Goal: Information Seeking & Learning: Learn about a topic

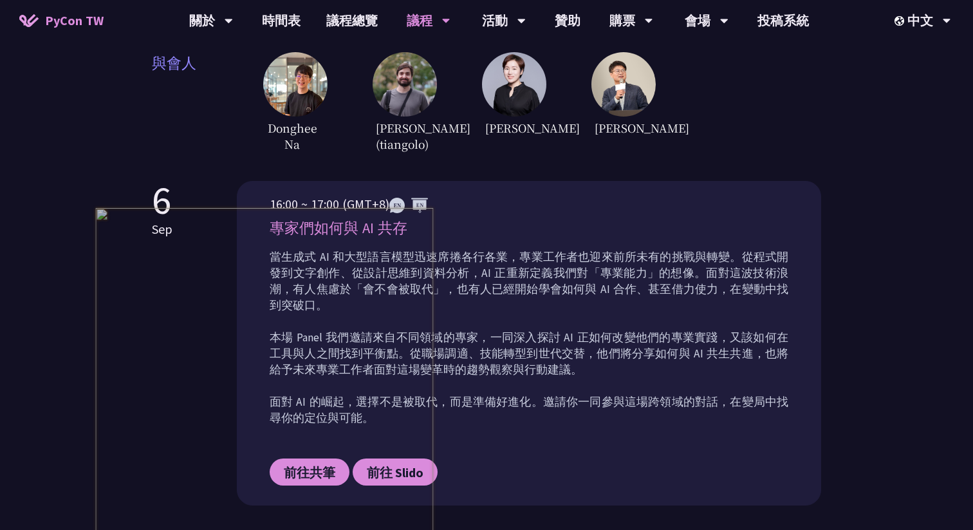
click at [187, 375] on div "[DATE] 16:00 ~ 17:00 (GMT+8) 專家們如何與 AI 共存 當生成式 AI 和大型語言模型迅速席捲各行各業，專業工作者也迎來前所未有的…" at bounding box center [486, 343] width 669 height 324
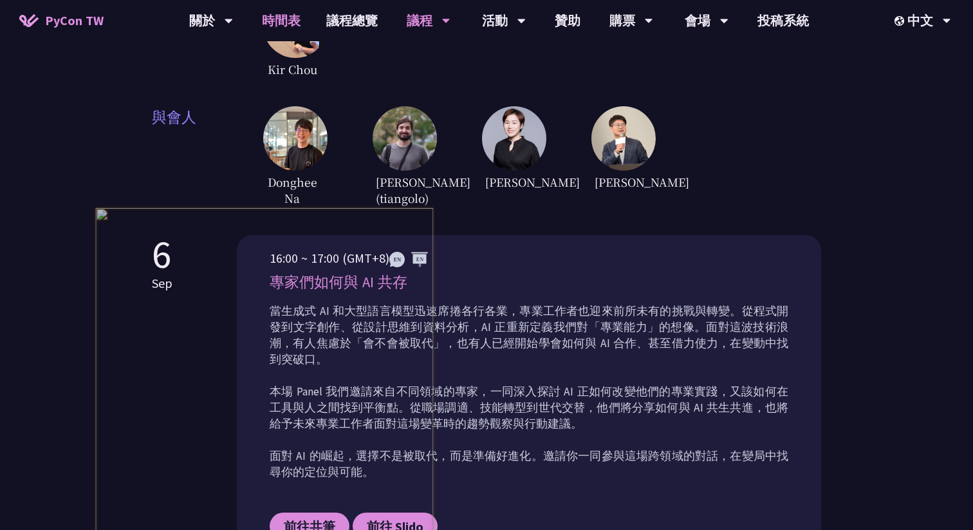
click at [288, 12] on link "時間表" at bounding box center [281, 20] width 64 height 41
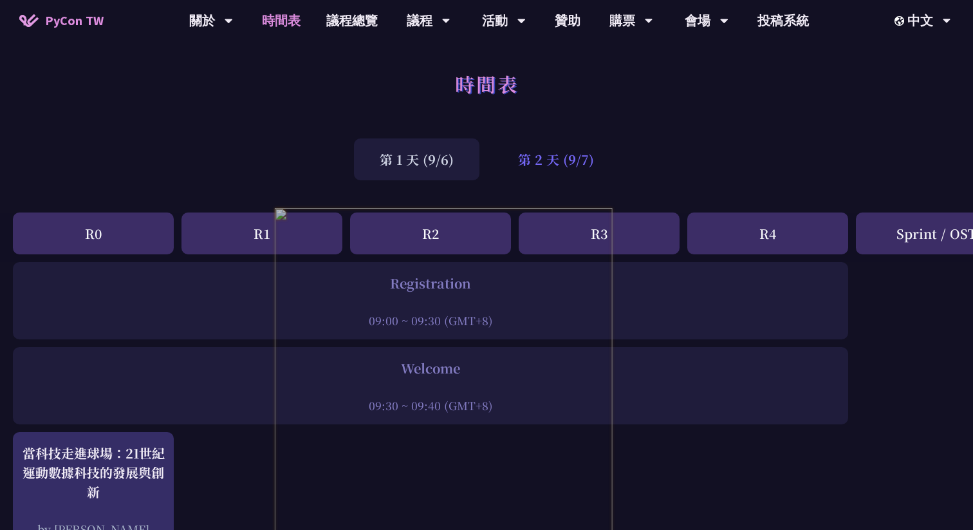
click at [575, 160] on div "第 2 天 (9/7)" at bounding box center [555, 159] width 127 height 42
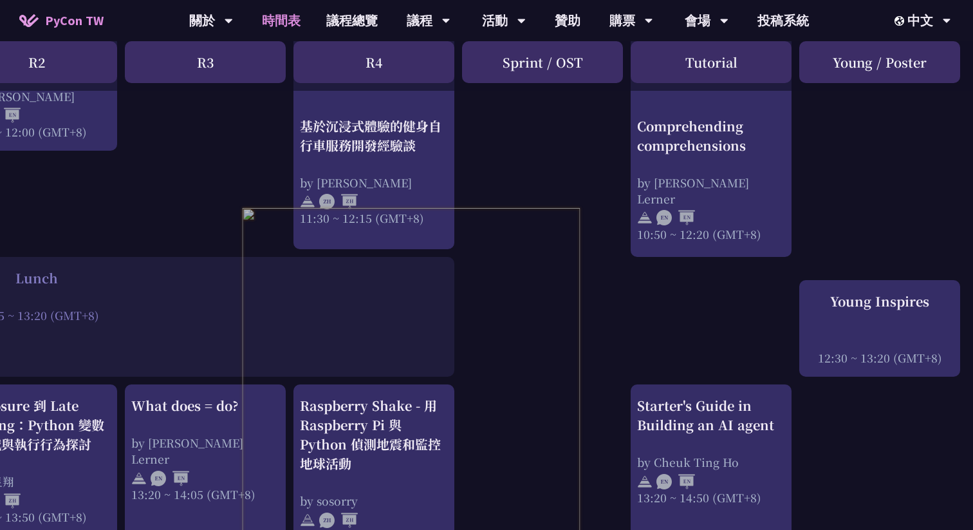
scroll to position [847, 394]
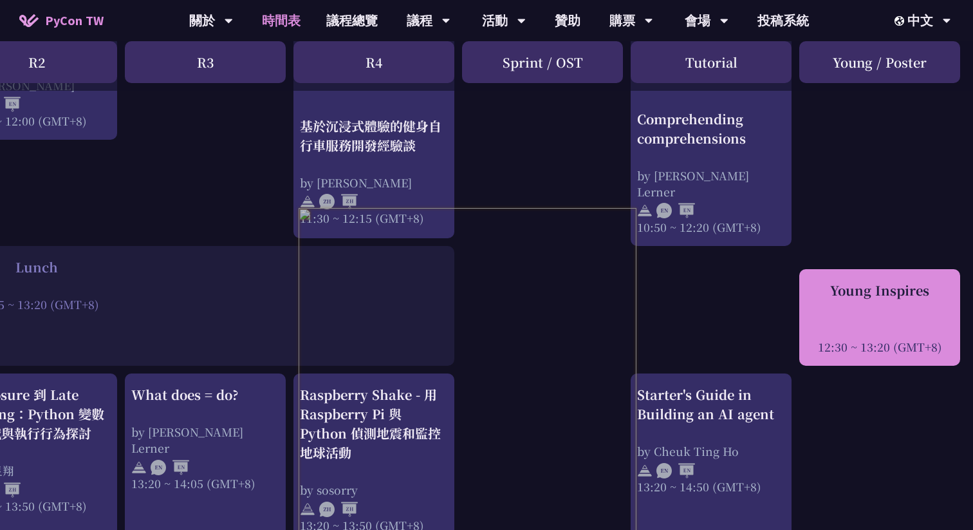
click at [875, 337] on div at bounding box center [880, 328] width 148 height 19
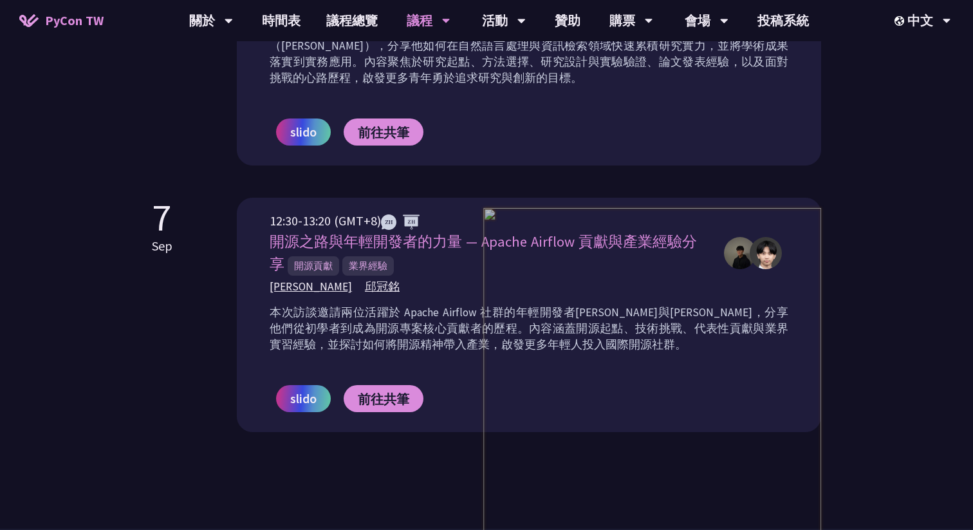
scroll to position [870, 0]
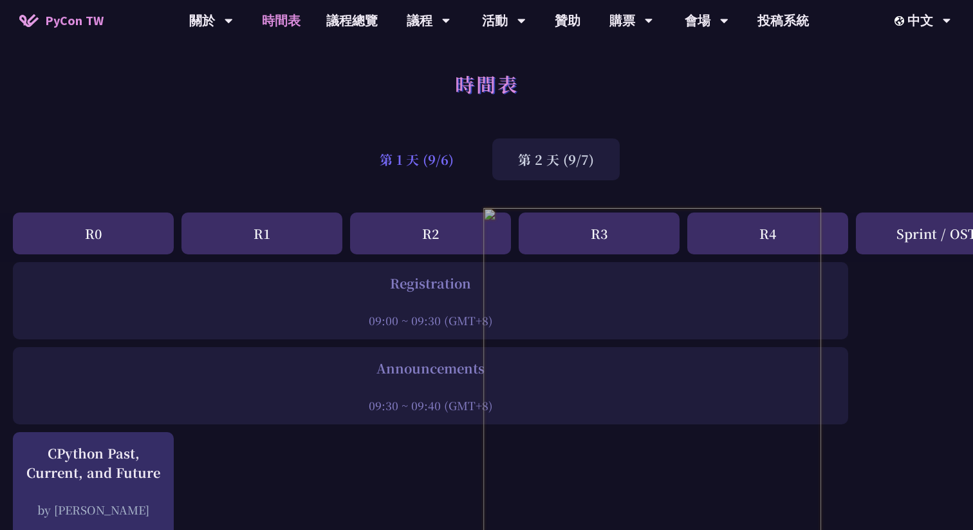
click at [404, 159] on div "第 1 天 (9/6)" at bounding box center [417, 159] width 126 height 42
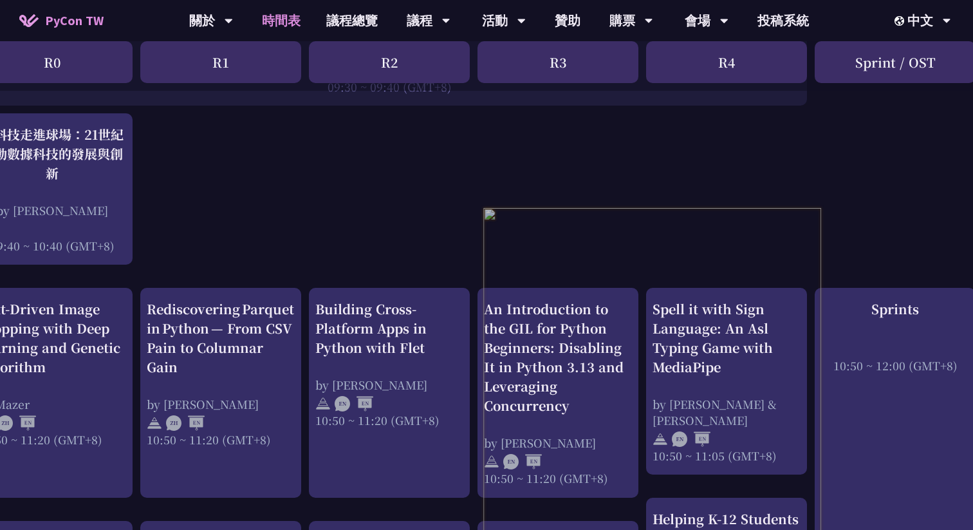
scroll to position [0, 41]
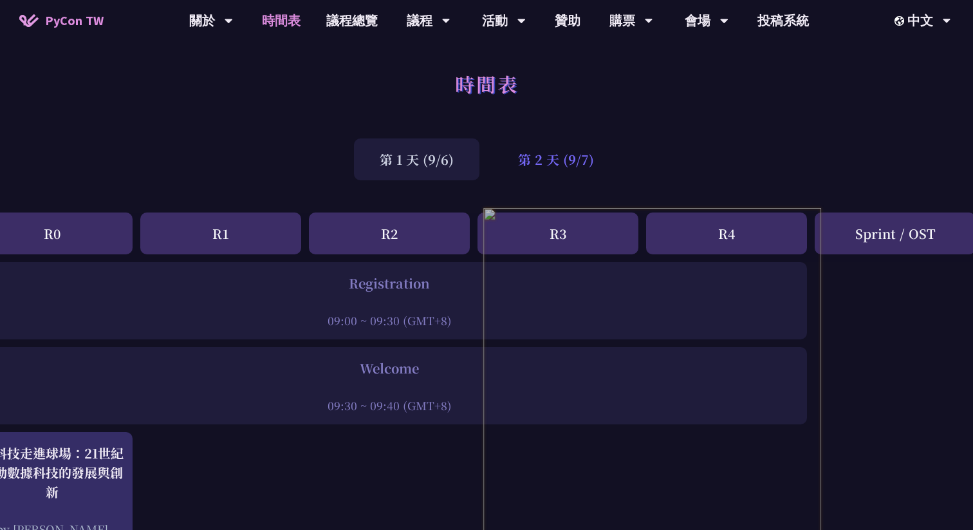
click at [572, 164] on div "第 2 天 (9/7)" at bounding box center [555, 159] width 127 height 42
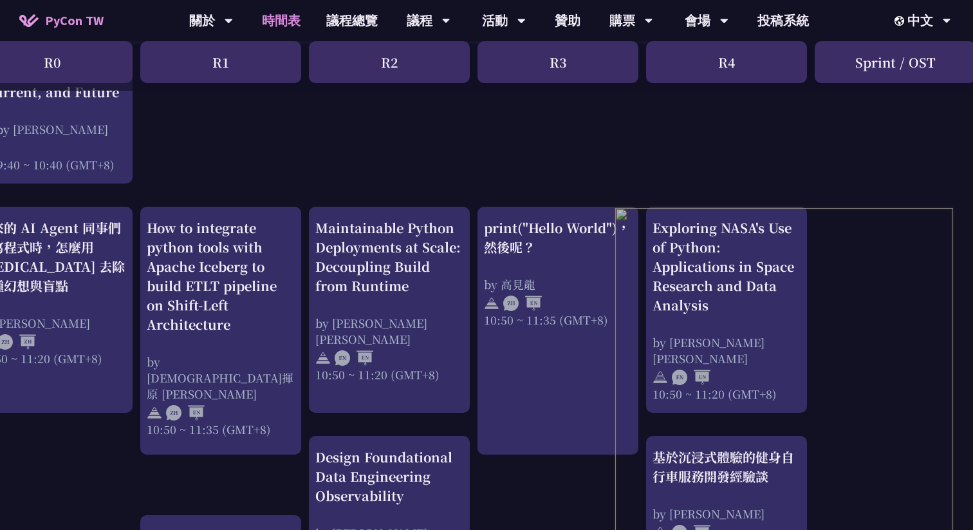
scroll to position [296, 41]
